Goal: Task Accomplishment & Management: Use online tool/utility

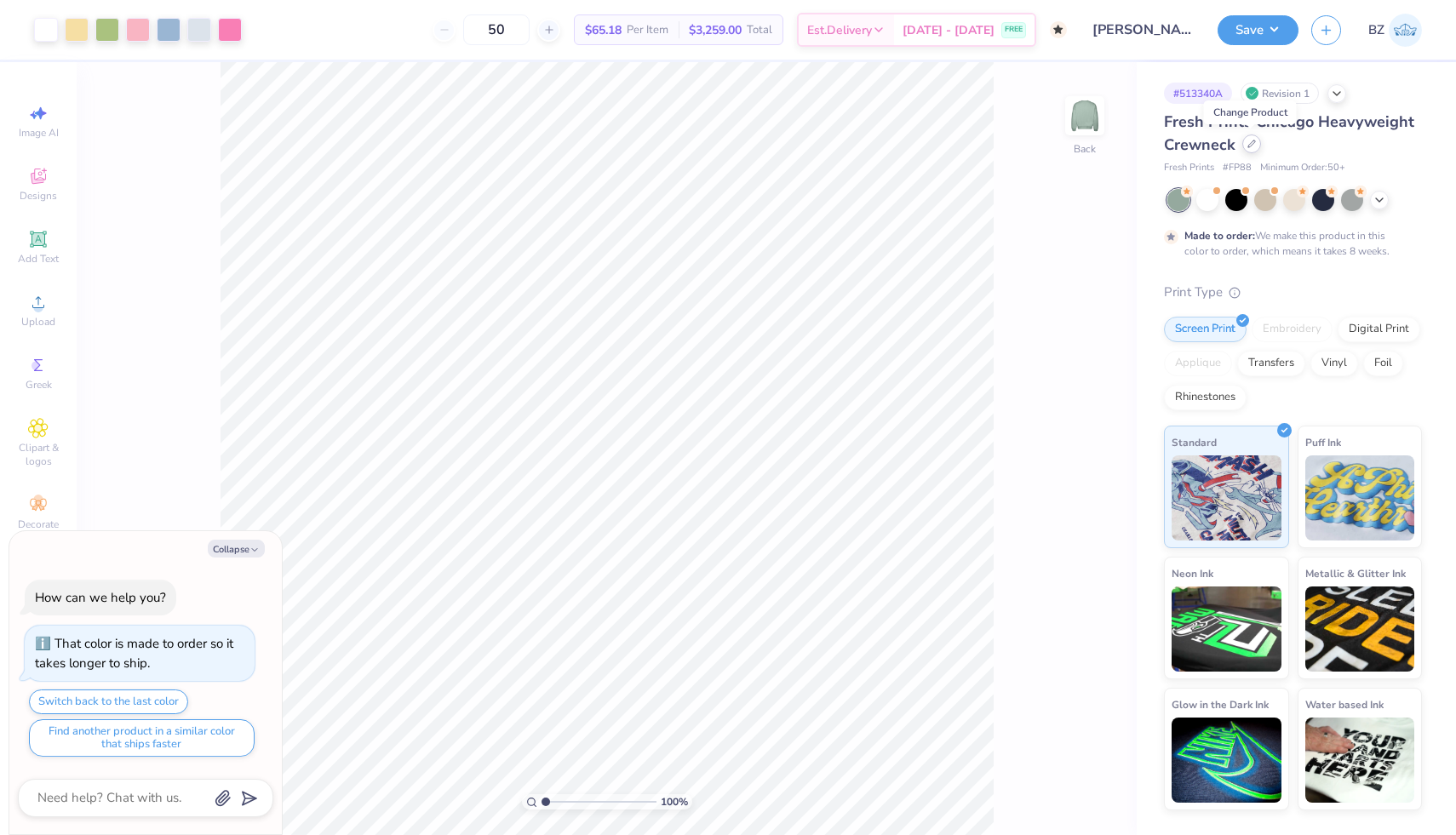
click at [1248, 149] on div at bounding box center [1251, 144] width 19 height 19
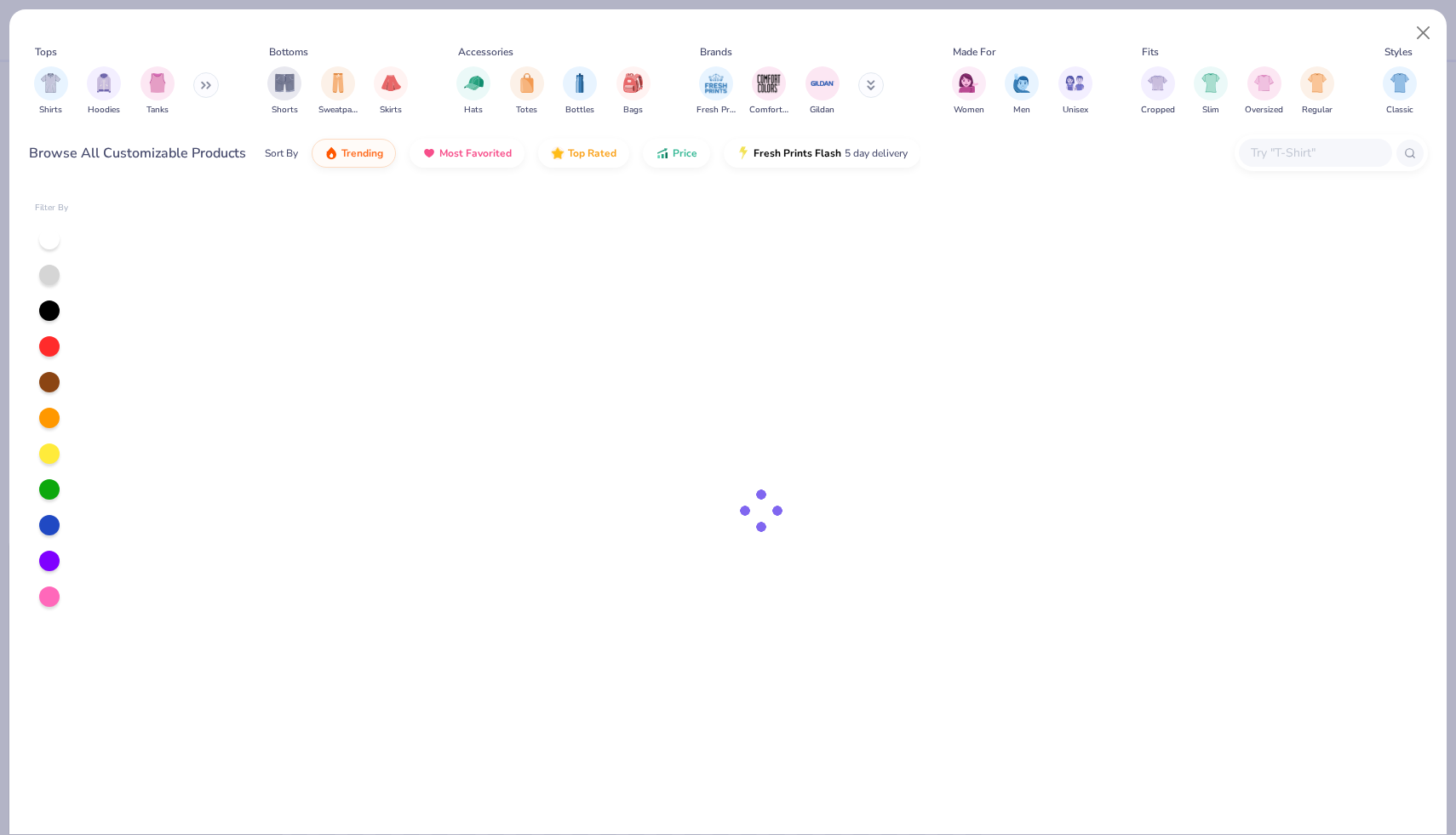
type textarea "x"
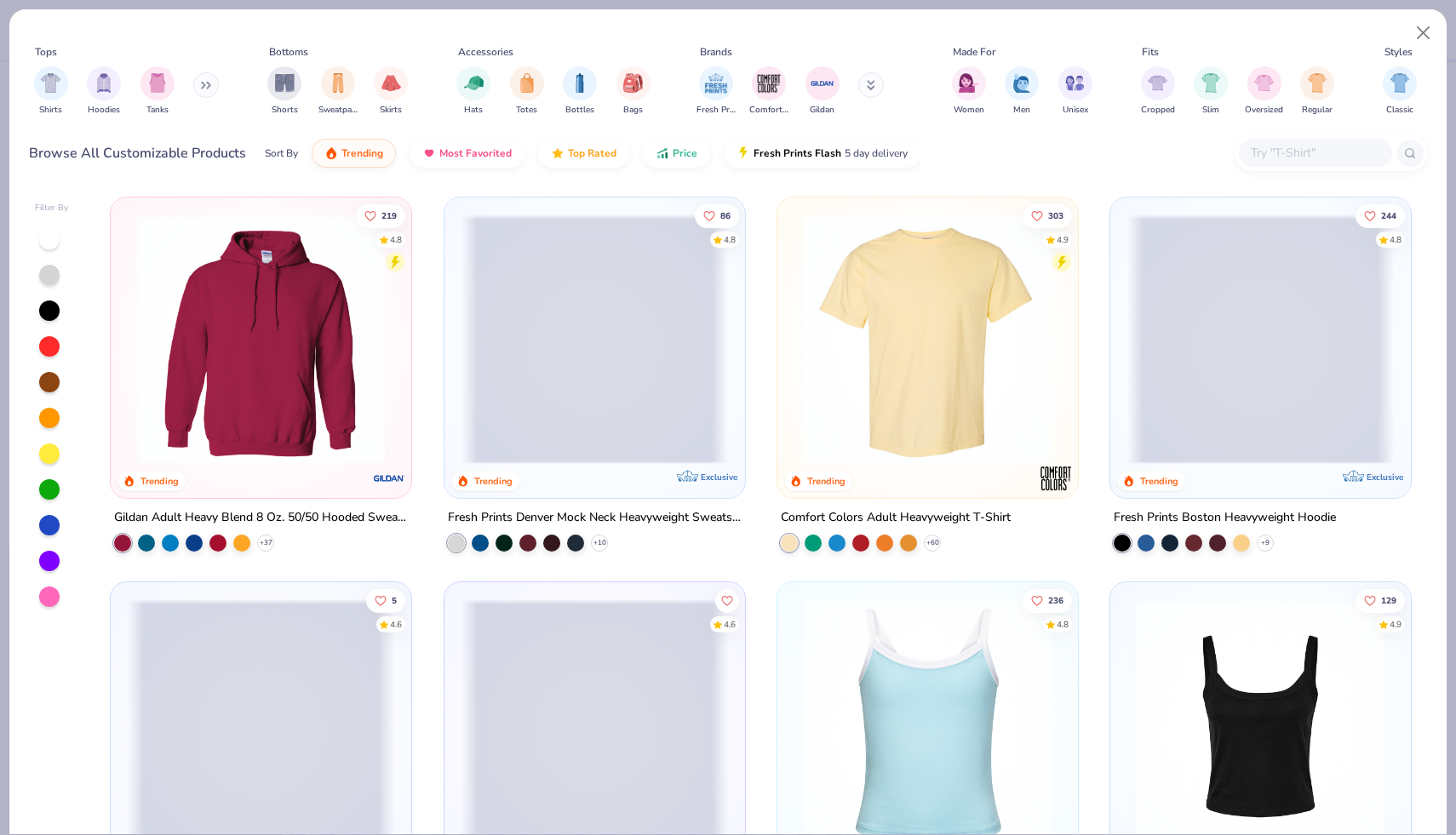
click at [1289, 159] on input "text" at bounding box center [1314, 152] width 131 height 19
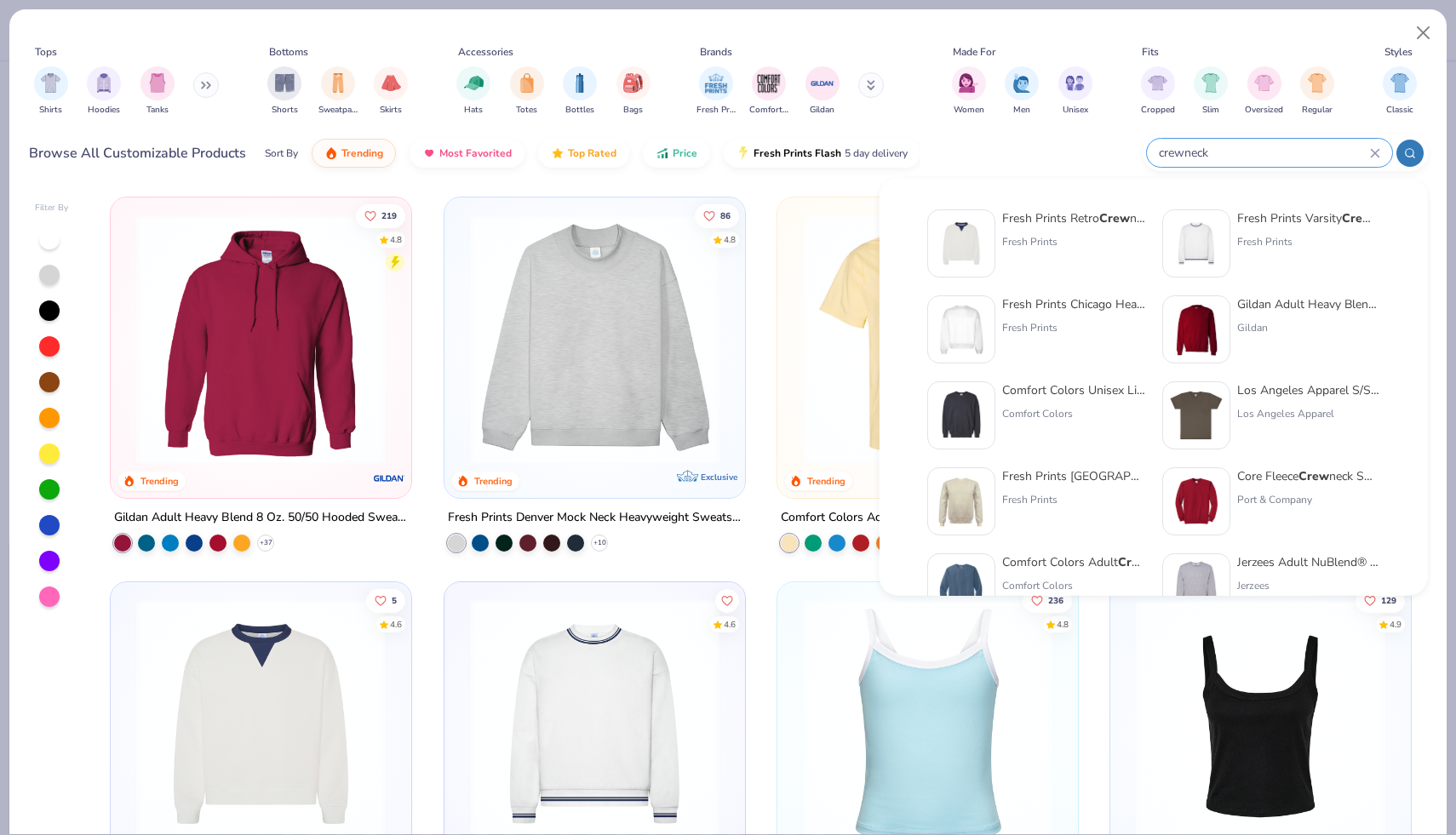
type input "crewneck"
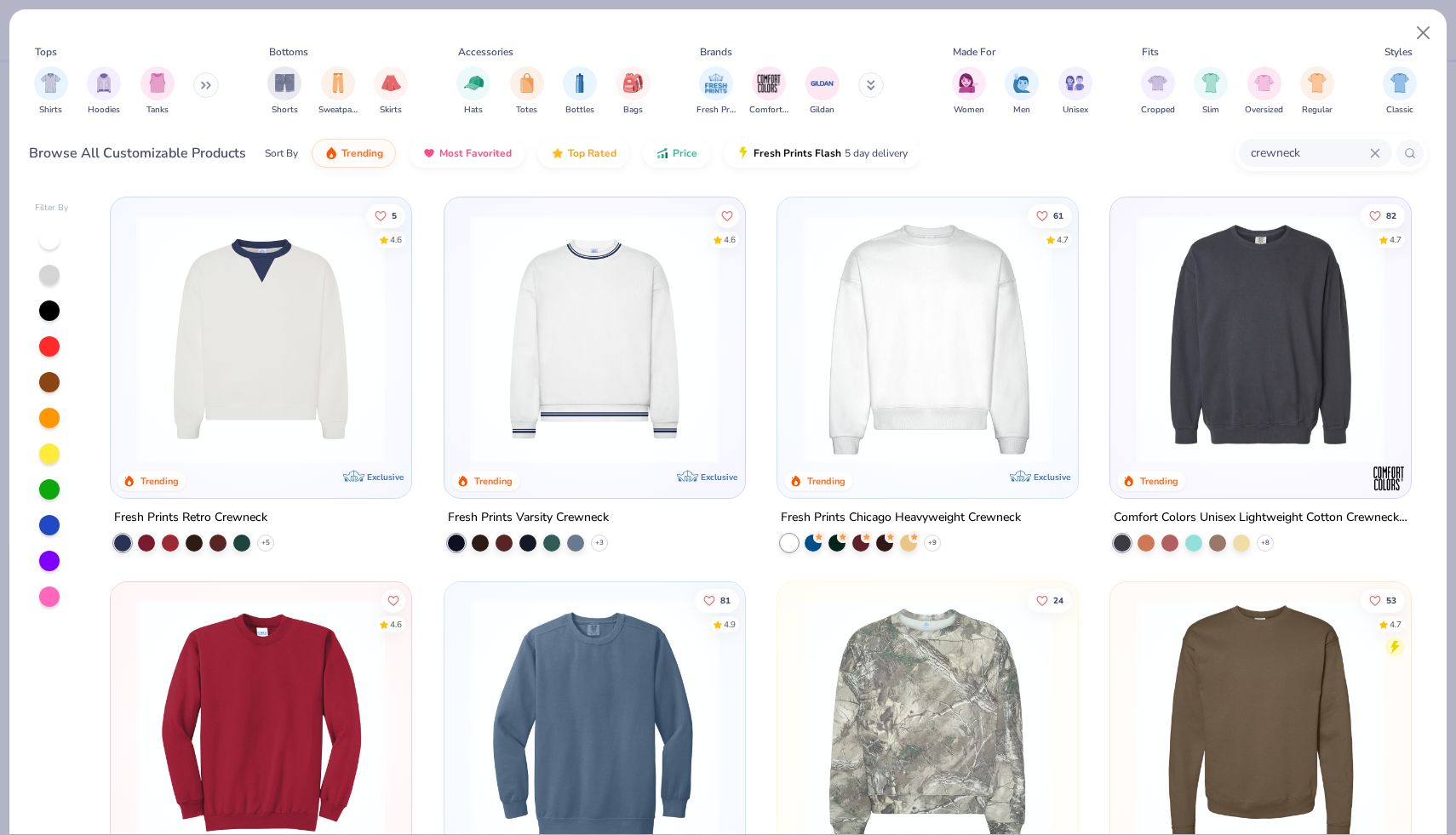
click at [1230, 335] on img at bounding box center [1259, 339] width 266 height 250
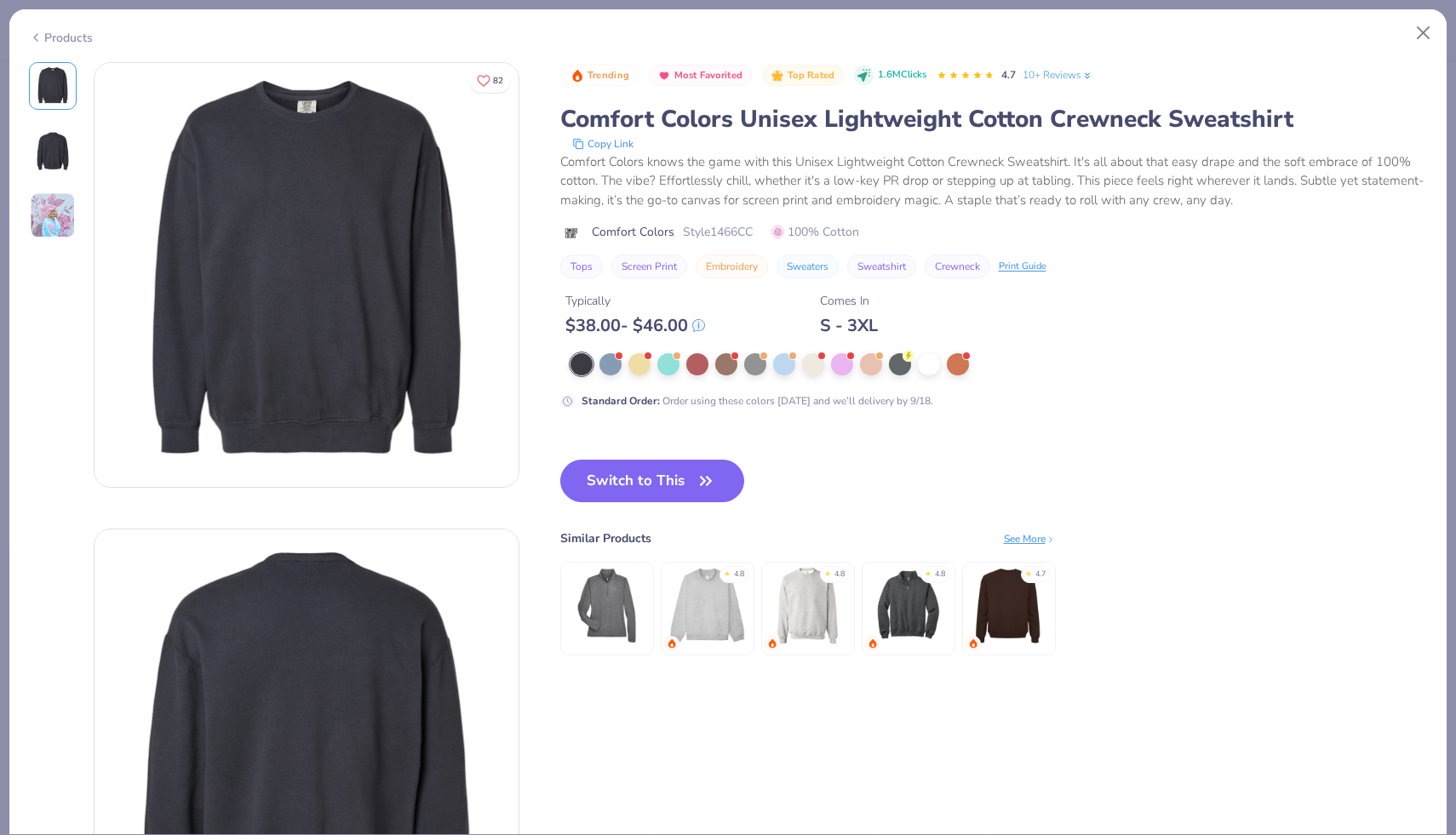
click at [56, 34] on div "Products" at bounding box center [60, 37] width 64 height 18
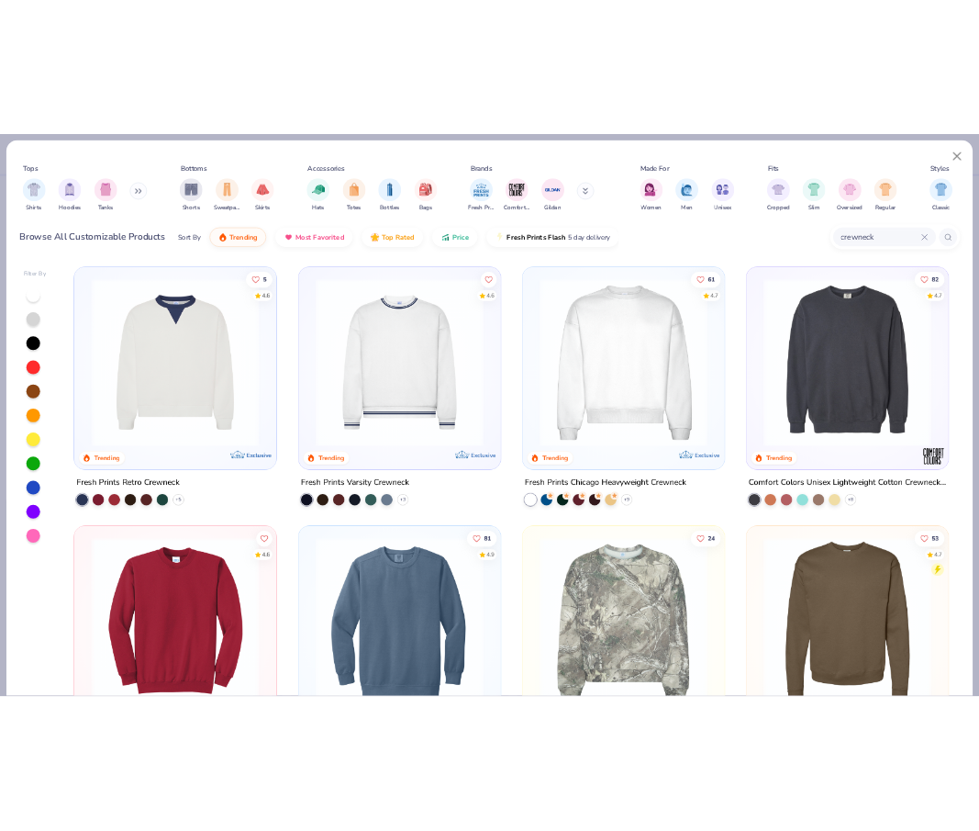
scroll to position [358, 0]
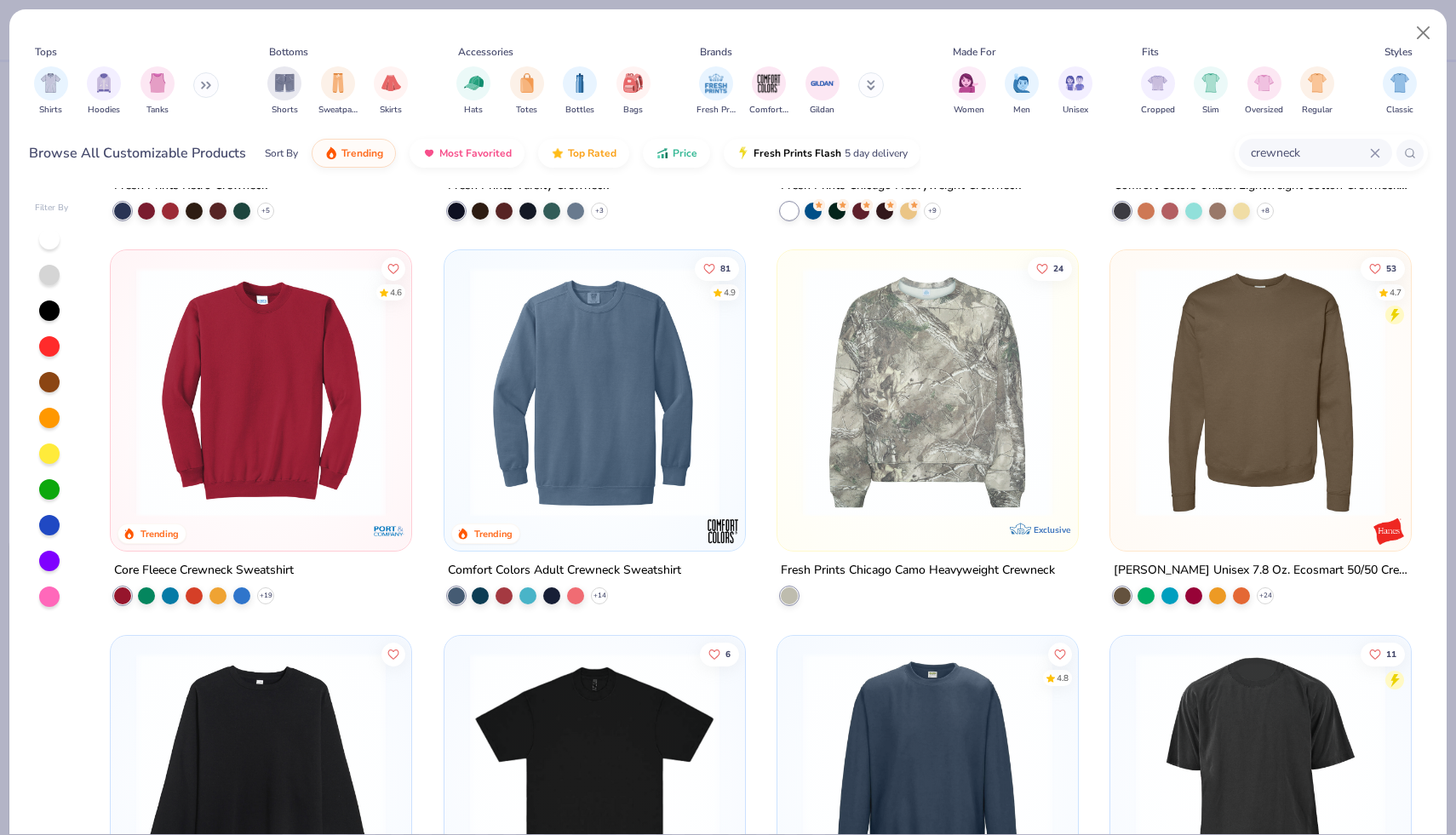
click at [337, 414] on img at bounding box center [261, 392] width 266 height 250
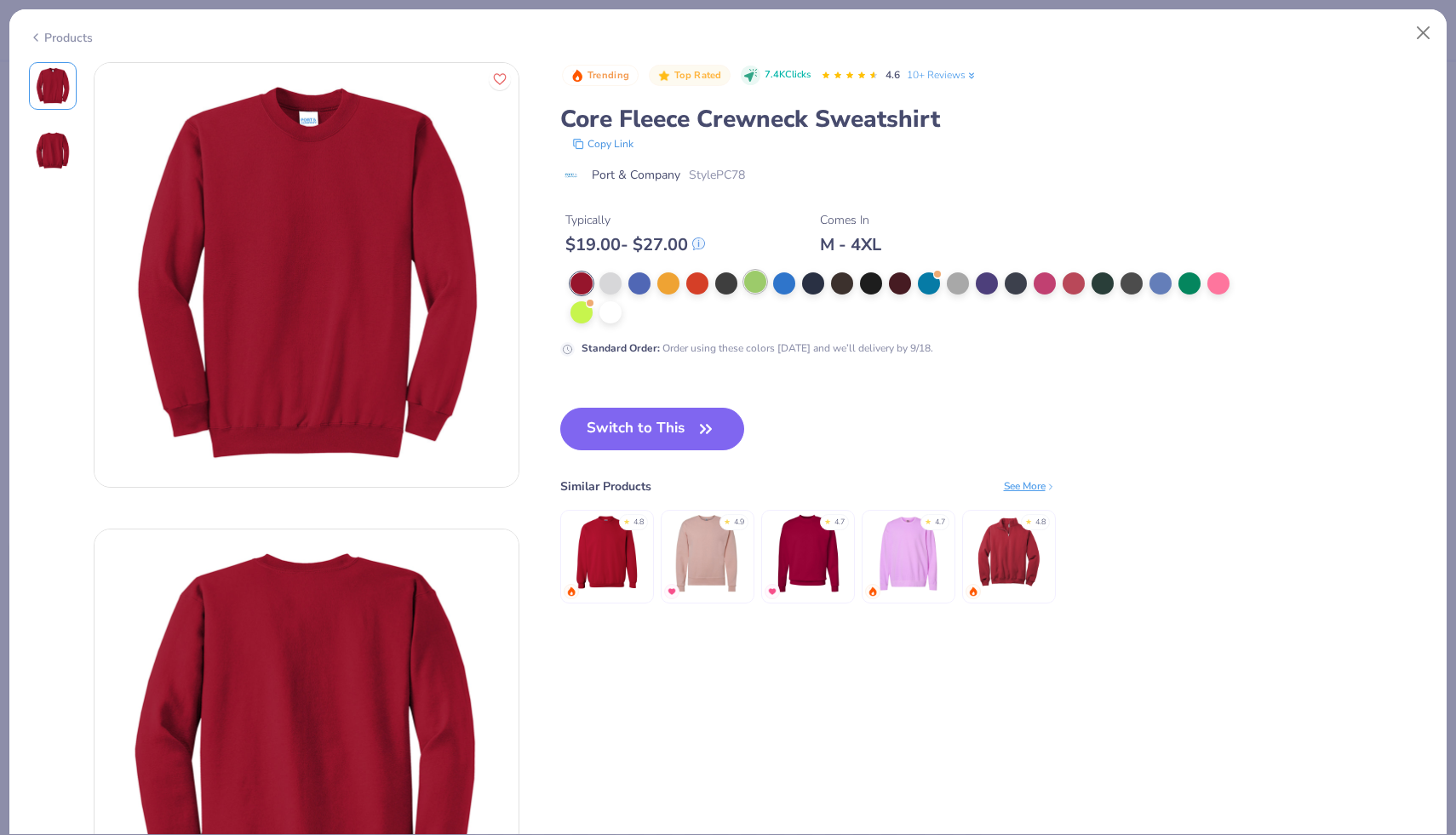
click at [751, 276] on div at bounding box center [755, 282] width 22 height 22
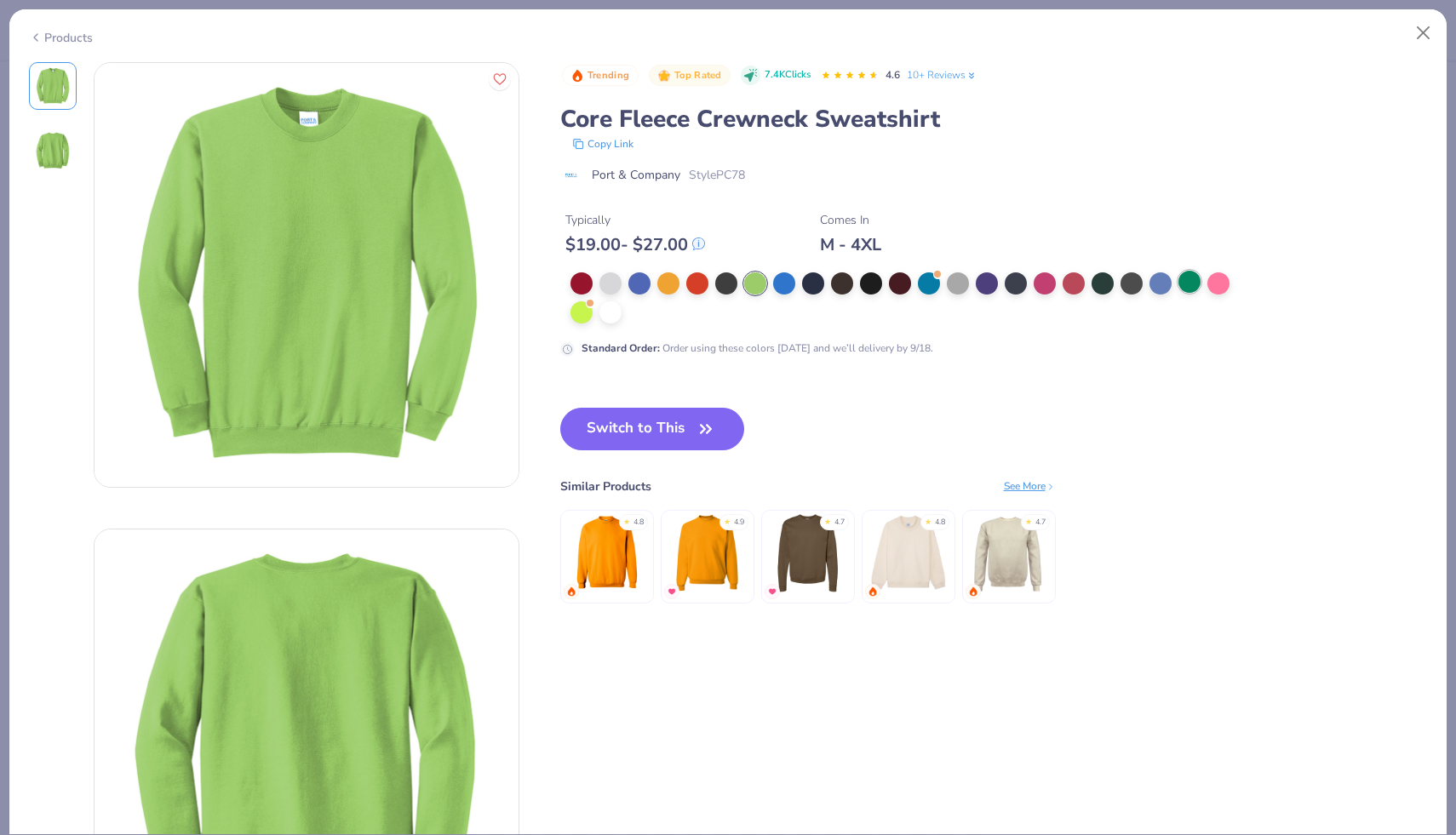
click at [1181, 288] on div at bounding box center [1189, 282] width 22 height 22
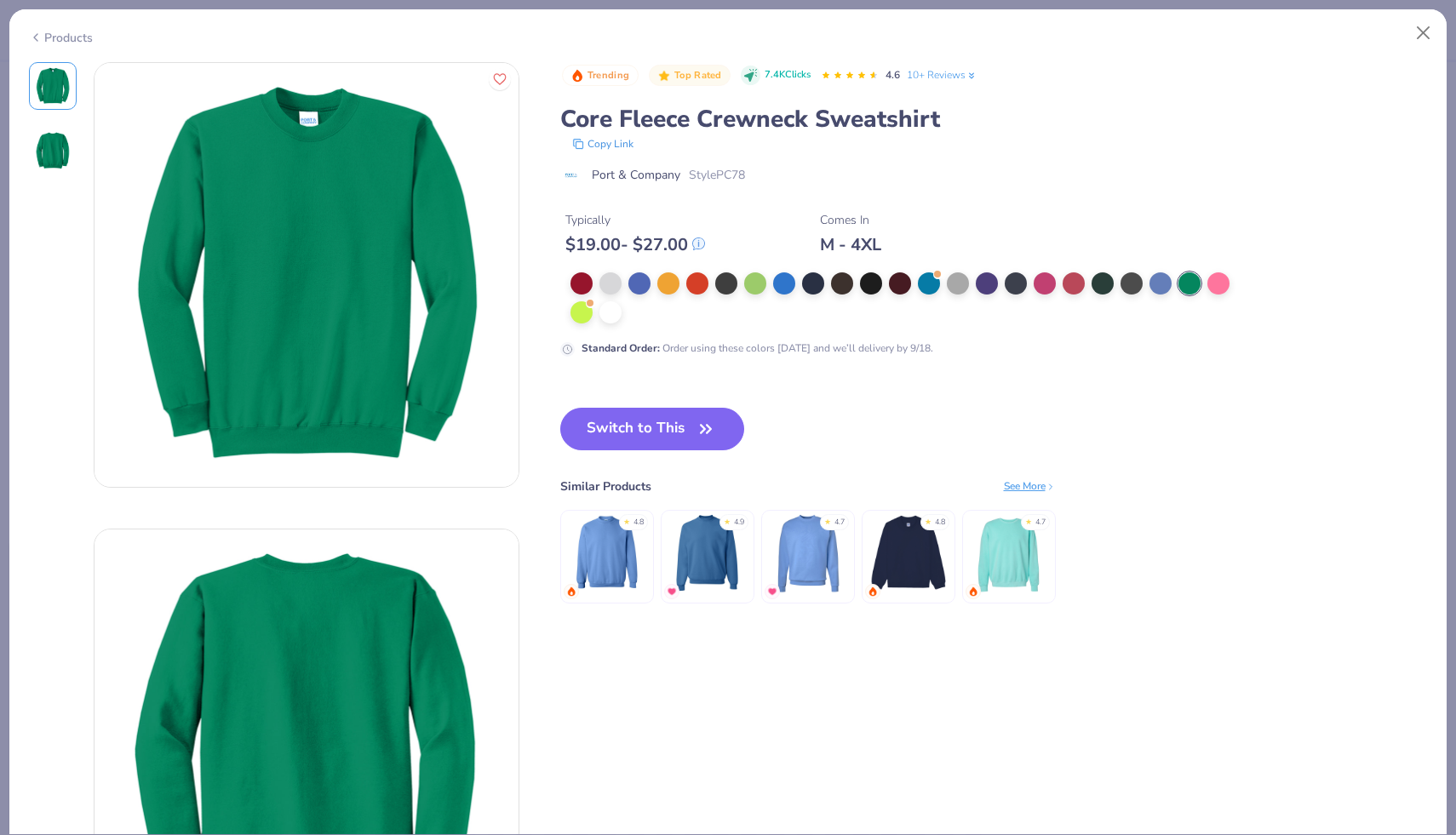
click at [78, 36] on div "Products" at bounding box center [60, 37] width 64 height 18
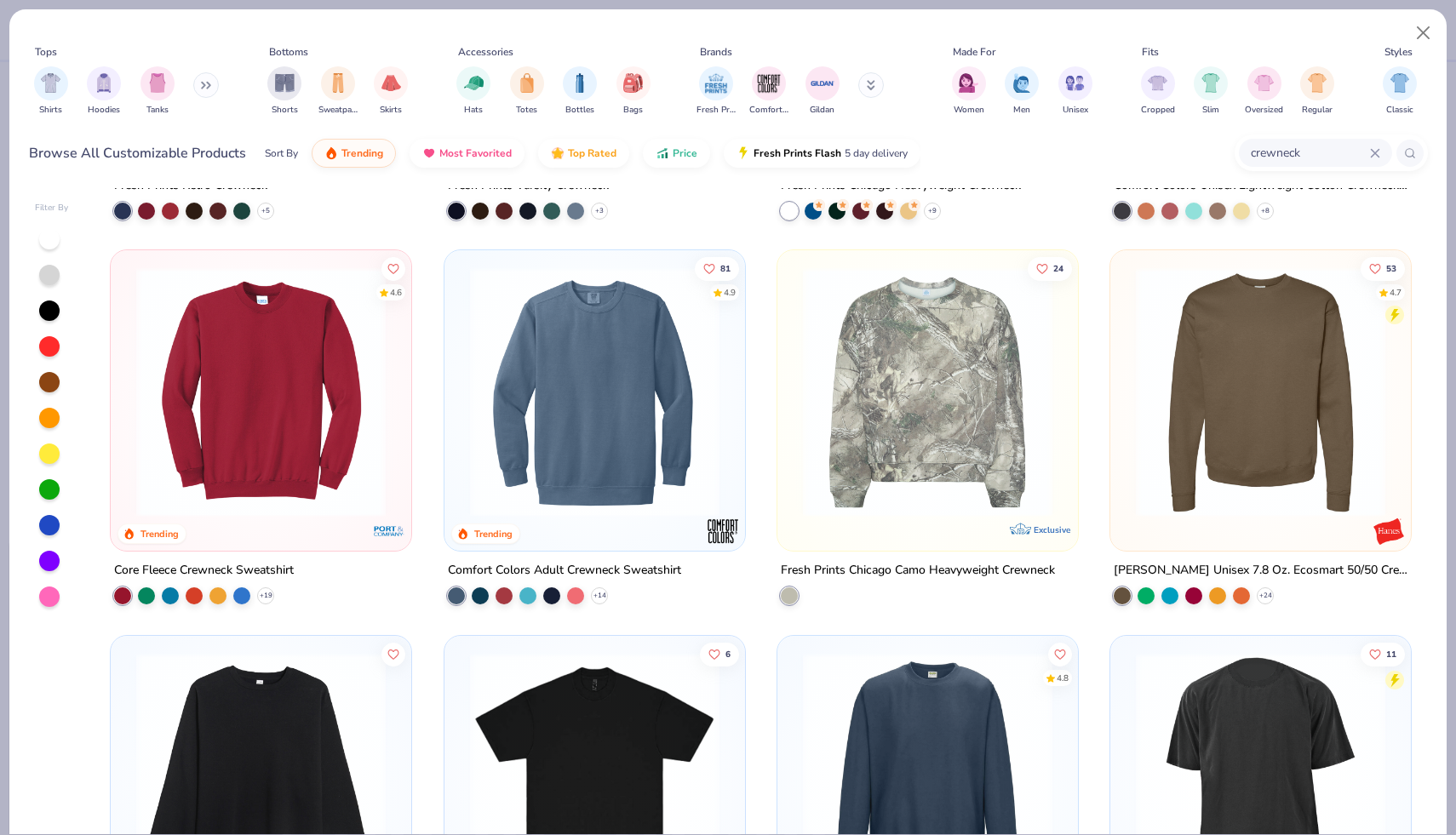
click at [636, 469] on img at bounding box center [594, 392] width 266 height 250
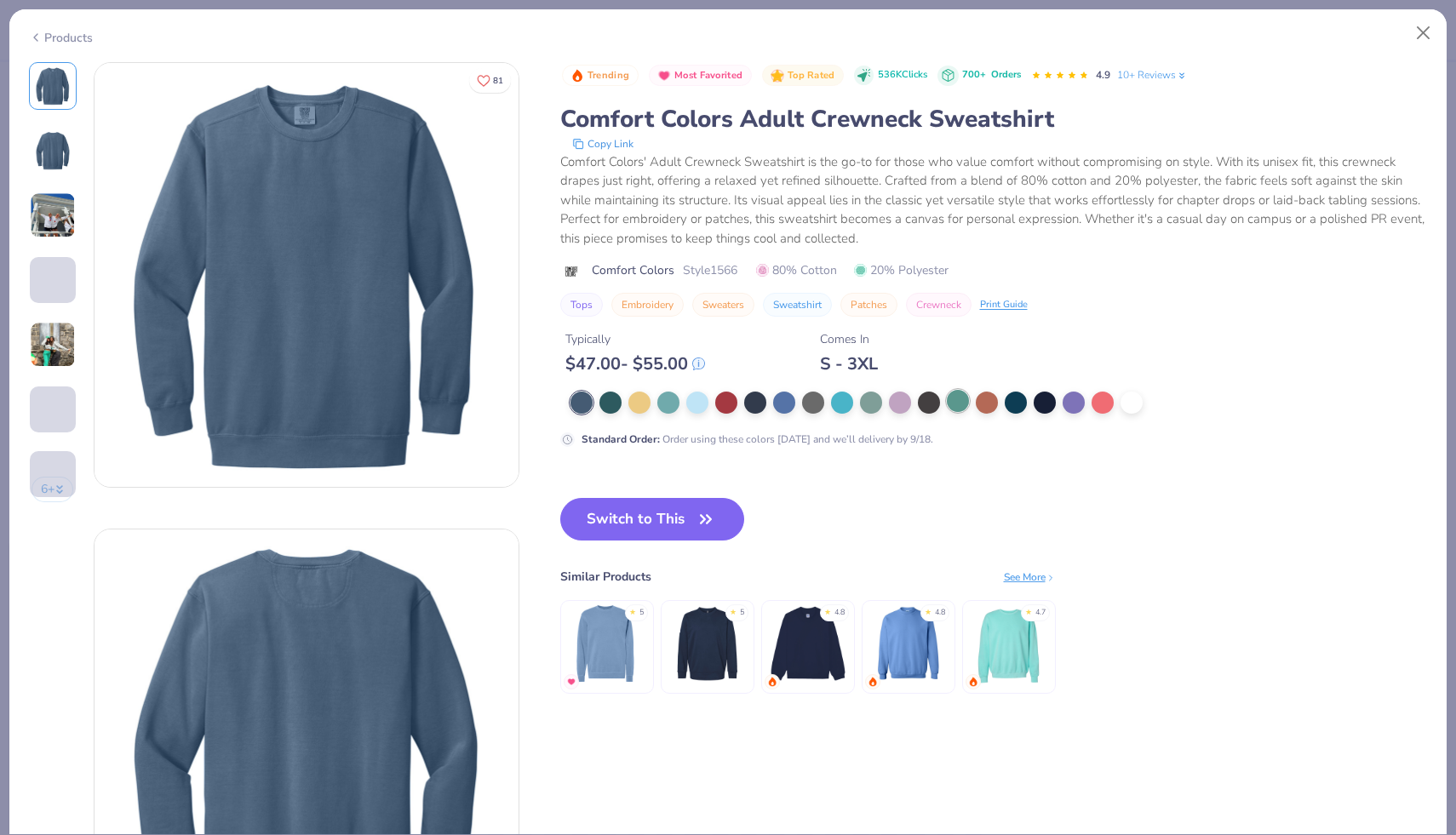
click at [960, 399] on div at bounding box center [958, 401] width 22 height 22
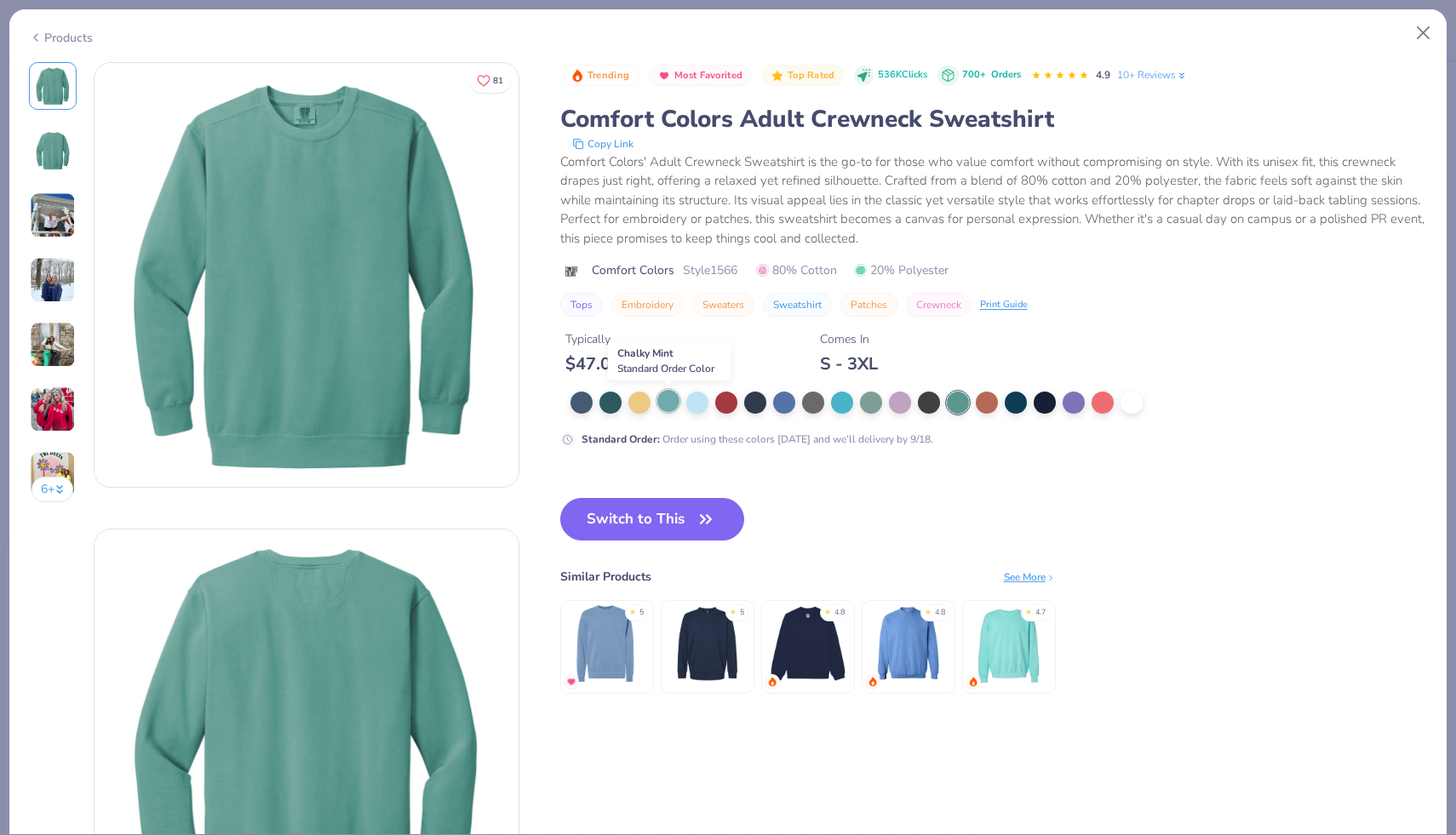
click at [666, 406] on div at bounding box center [669, 401] width 22 height 22
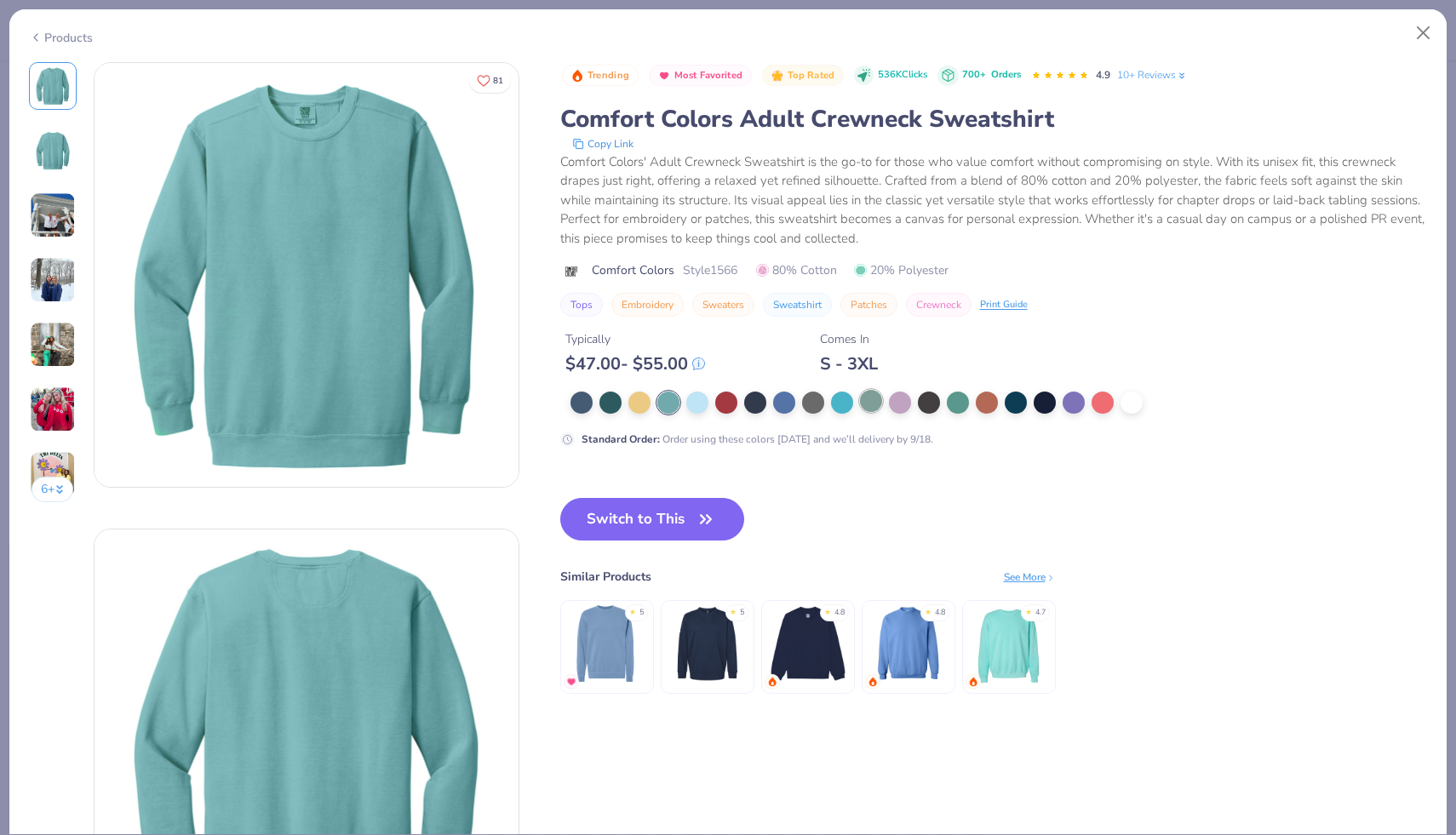
click at [865, 408] on div at bounding box center [871, 401] width 22 height 22
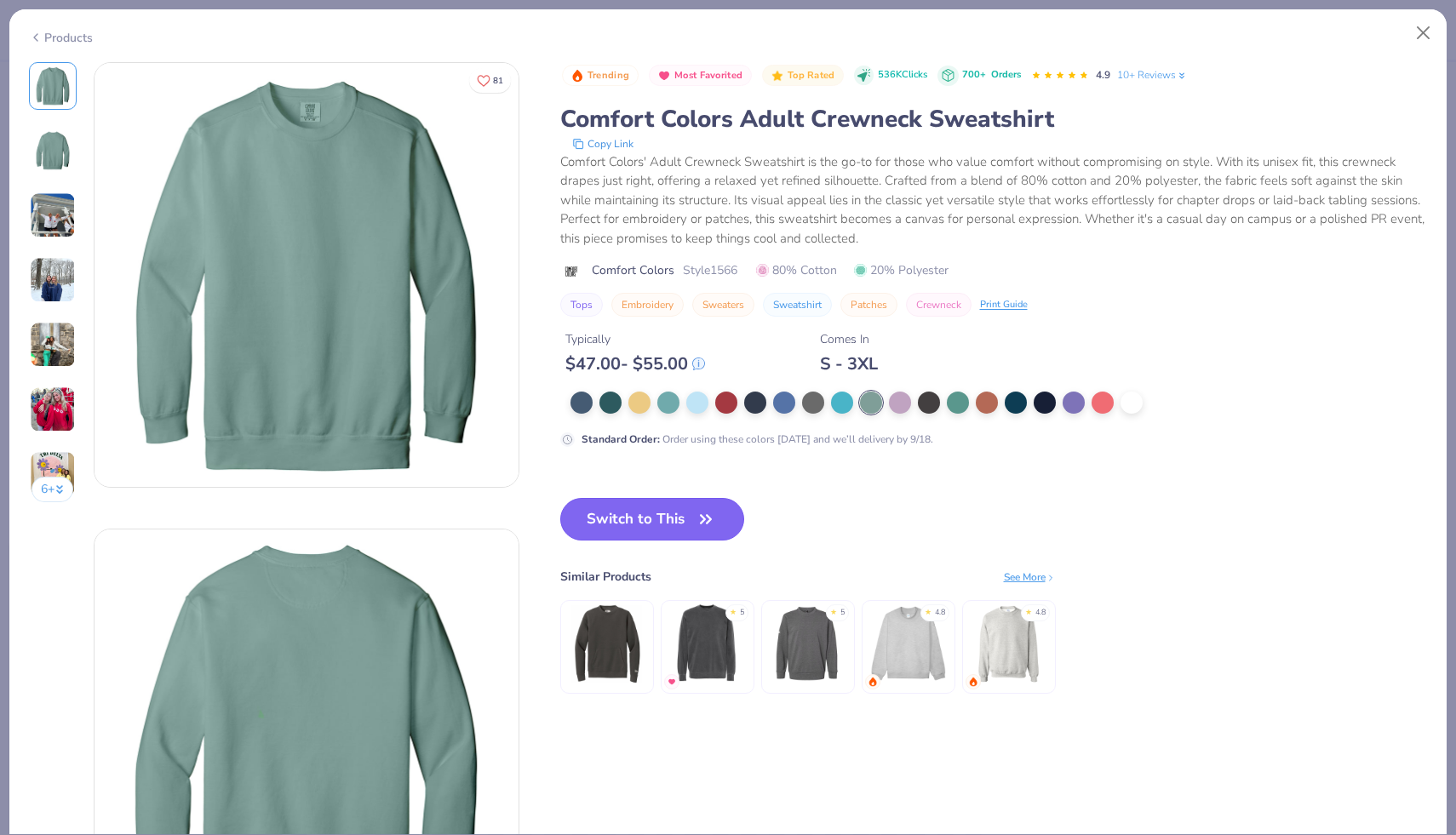
click at [652, 506] on button "Switch to This" at bounding box center [652, 520] width 185 height 43
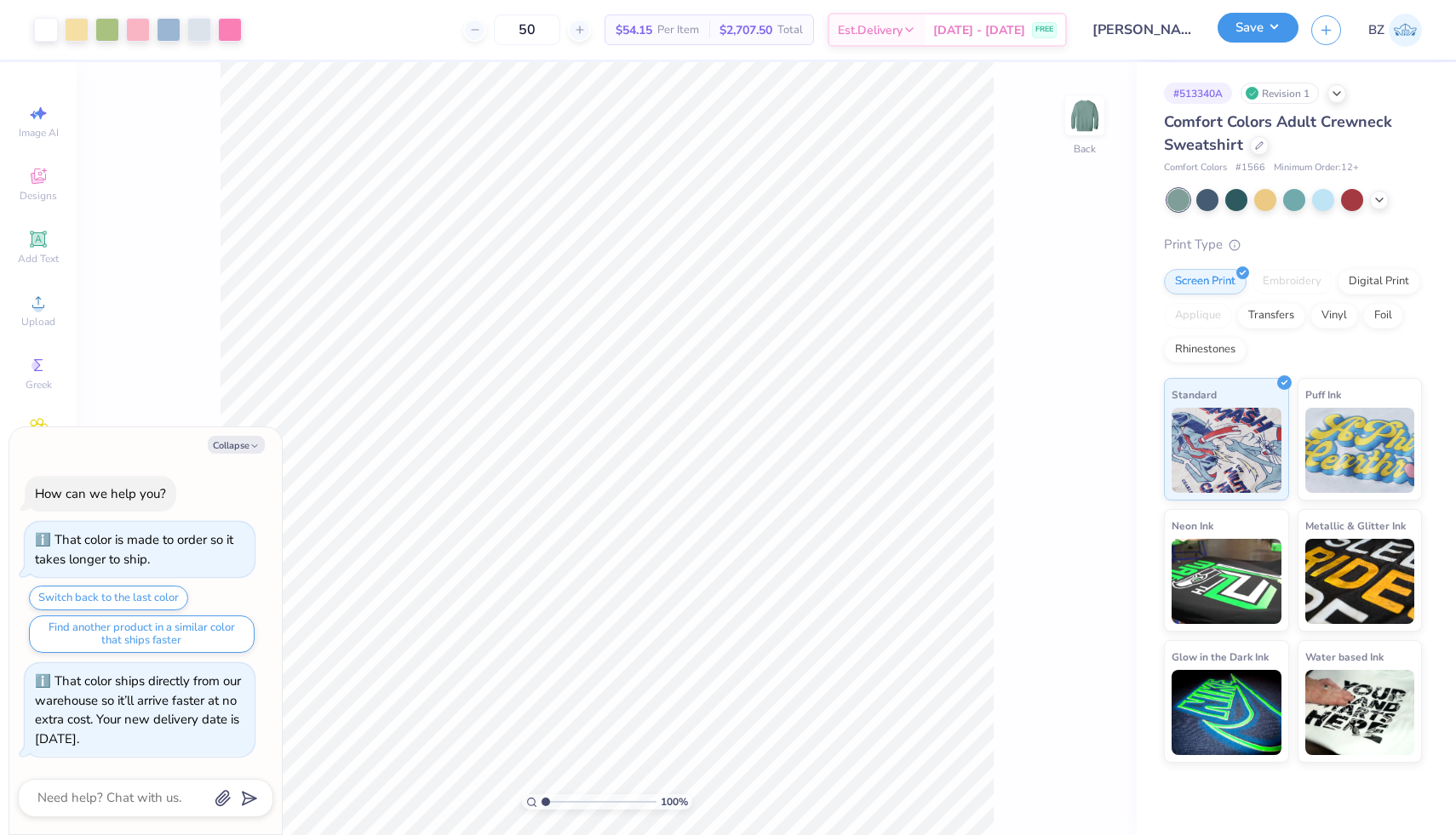
click at [1260, 26] on button "Save" at bounding box center [1258, 28] width 81 height 30
type textarea "x"
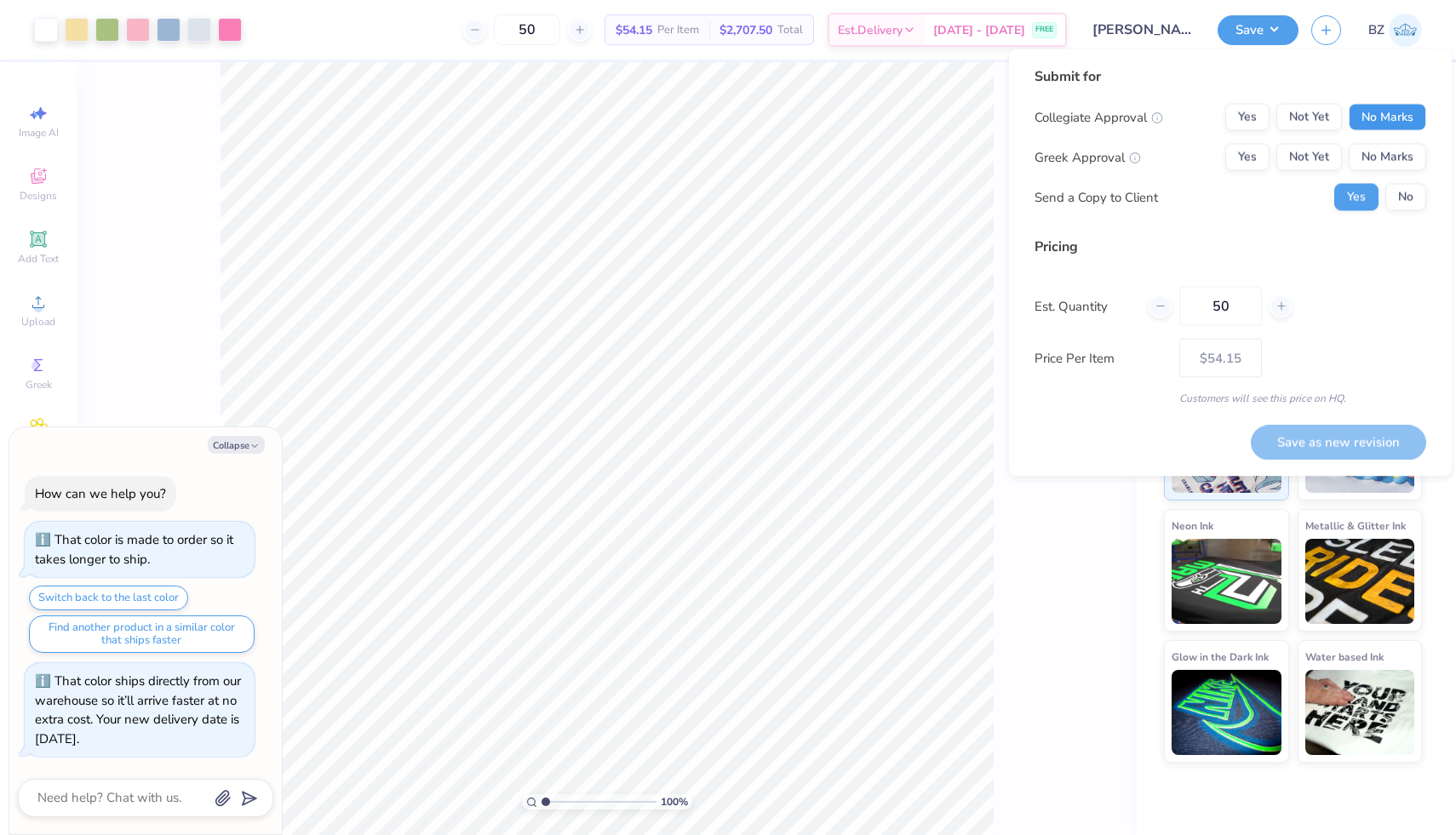
click at [1368, 115] on button "No Marks" at bounding box center [1387, 117] width 78 height 27
click at [1252, 150] on button "Yes" at bounding box center [1247, 157] width 45 height 27
click at [1309, 436] on button "Save as new revision" at bounding box center [1337, 443] width 175 height 35
type input "$54.15"
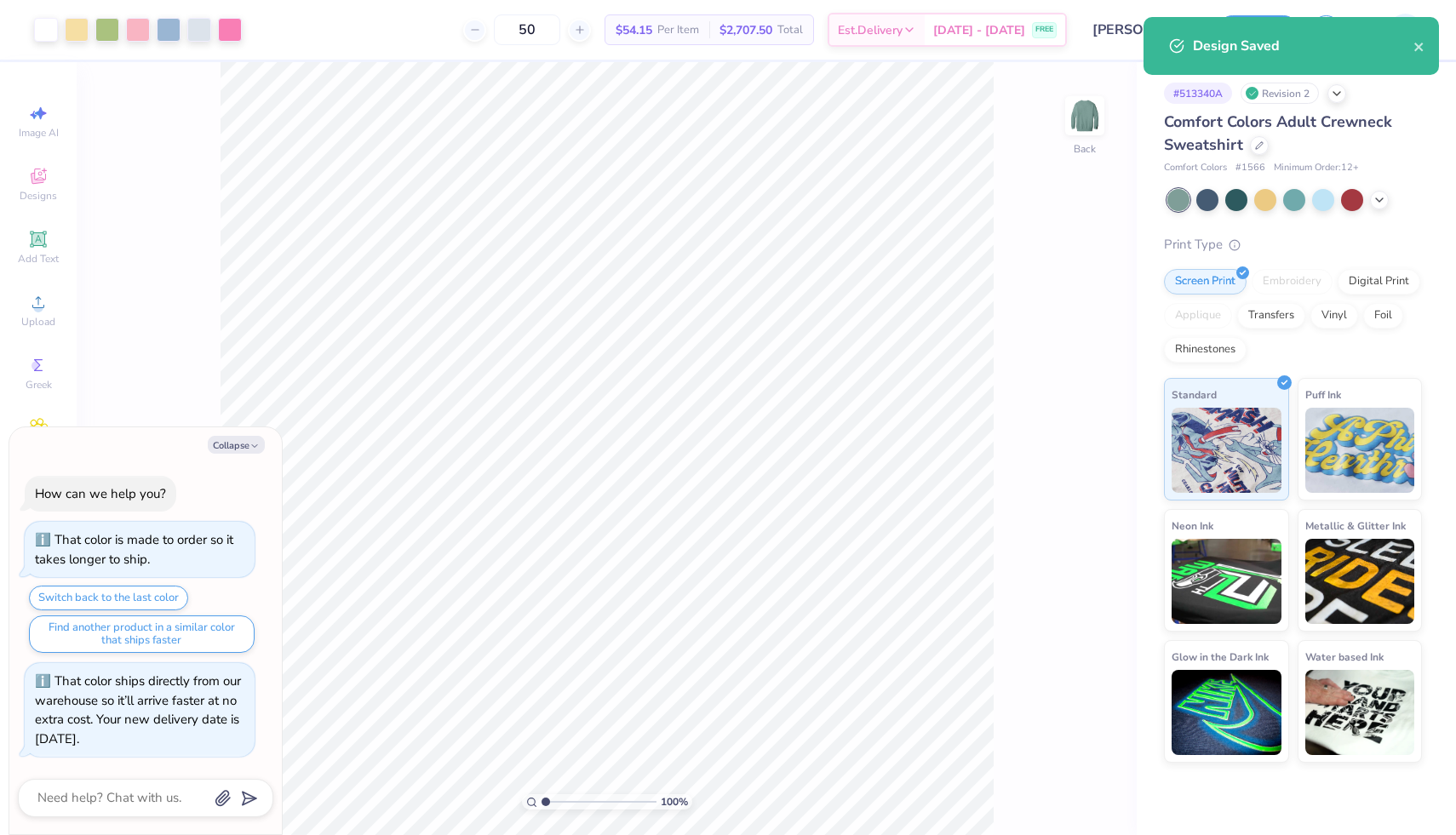
type textarea "x"
